Goal: Entertainment & Leisure: Consume media (video, audio)

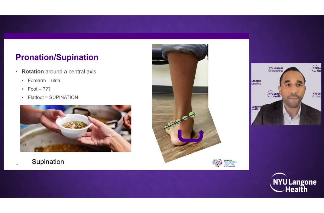
click at [318, 192] on html "Specialties Adult & Family Medicine Allergy, [MEDICAL_DATA], Immunology Anesthe…" at bounding box center [162, 106] width 324 height 213
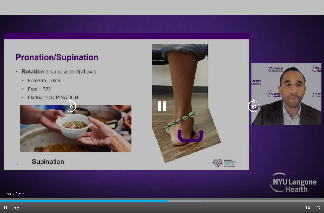
click at [165, 103] on icon "Video Player" at bounding box center [161, 106] width 15 height 15
